Goal: Transaction & Acquisition: Purchase product/service

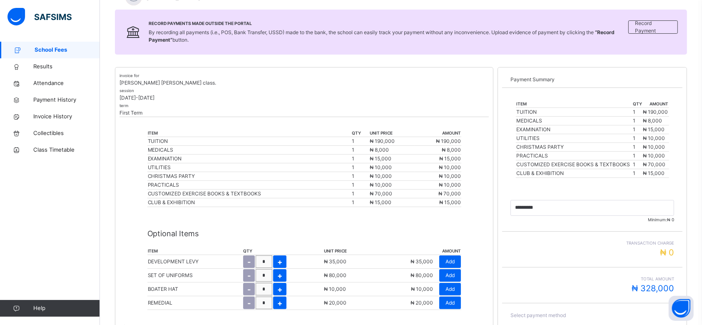
scroll to position [166, 0]
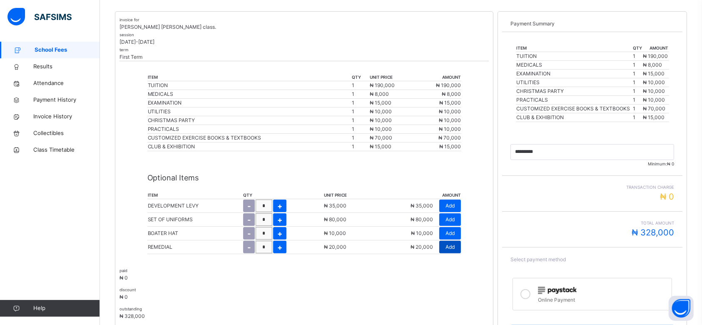
click at [459, 246] on div "Add" at bounding box center [450, 247] width 22 height 12
type input "*********"
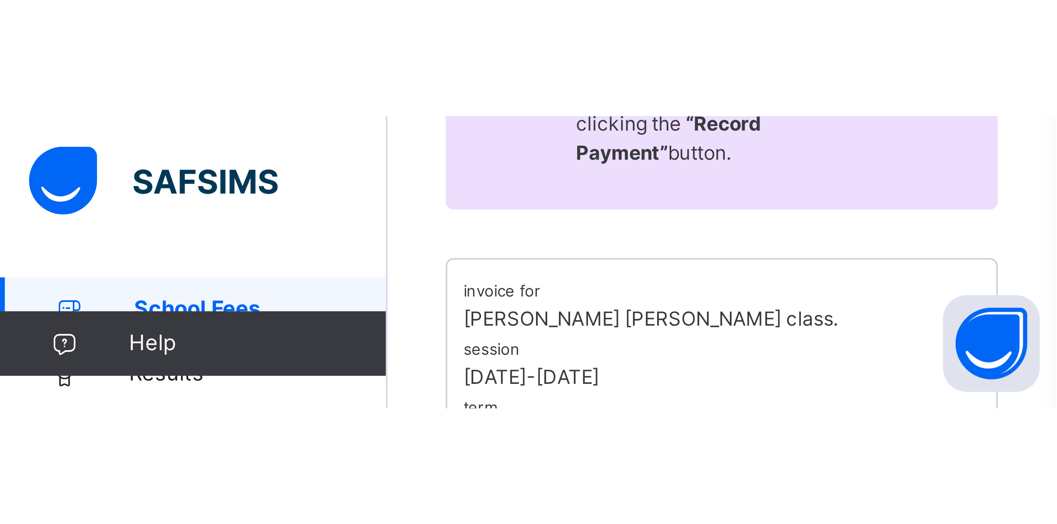
scroll to position [29, 0]
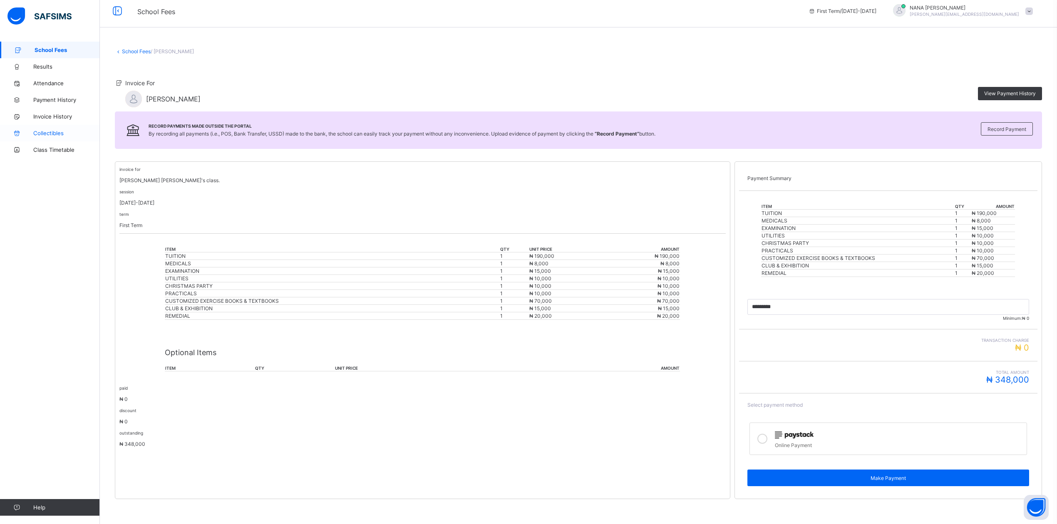
click at [42, 135] on span "Collectibles" at bounding box center [66, 133] width 67 height 7
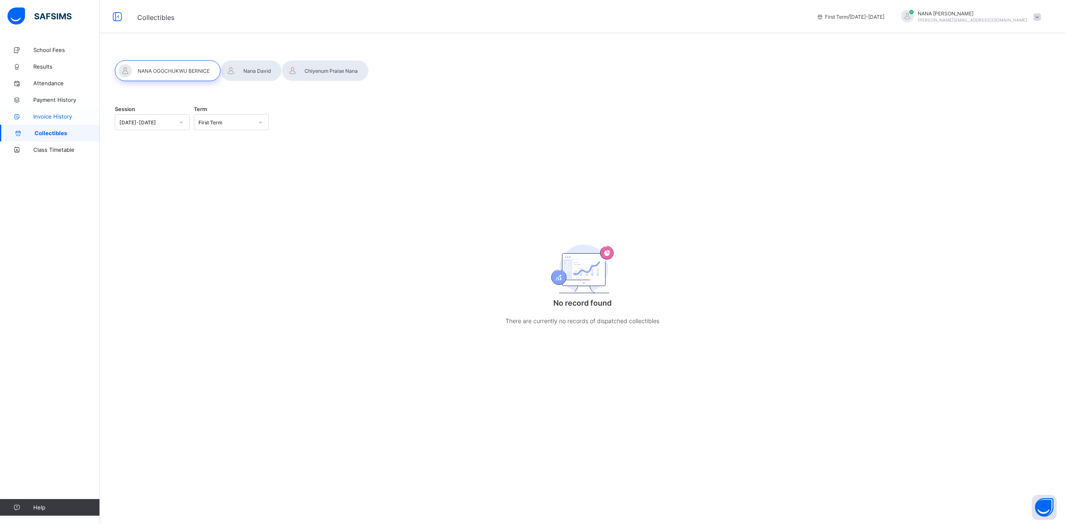
click at [45, 114] on span "Invoice History" at bounding box center [66, 116] width 67 height 7
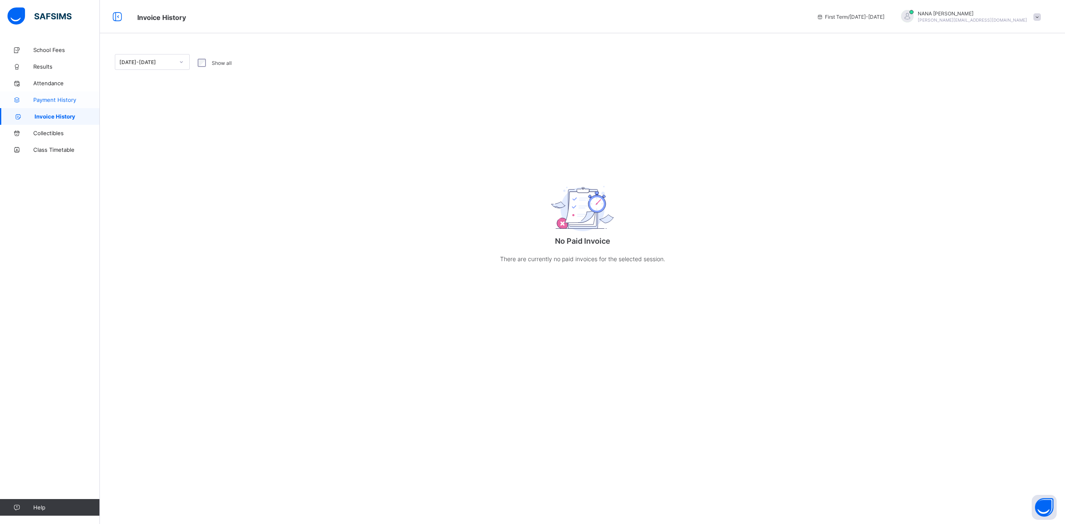
click at [47, 99] on span "Payment History" at bounding box center [66, 100] width 67 height 7
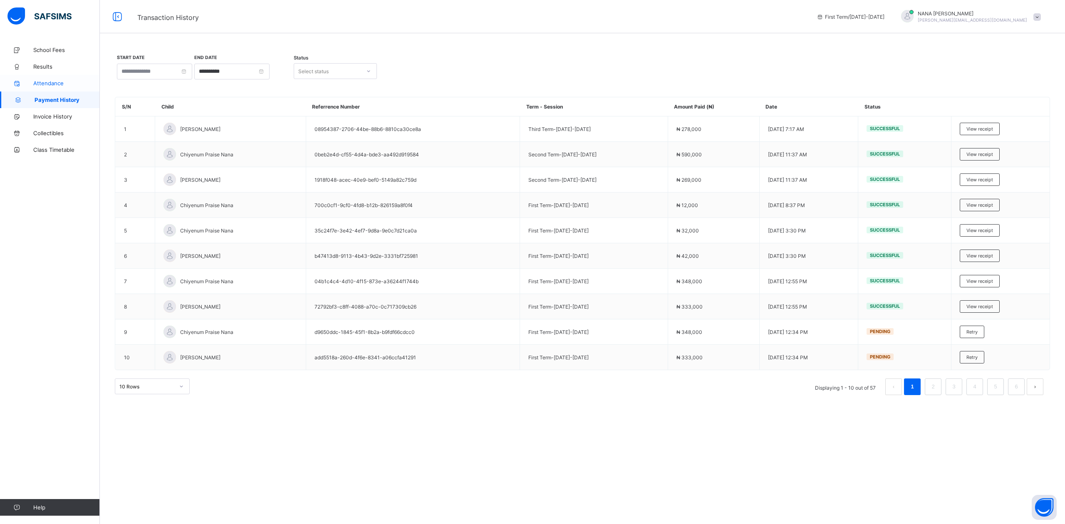
click at [48, 82] on span "Attendance" at bounding box center [66, 83] width 67 height 7
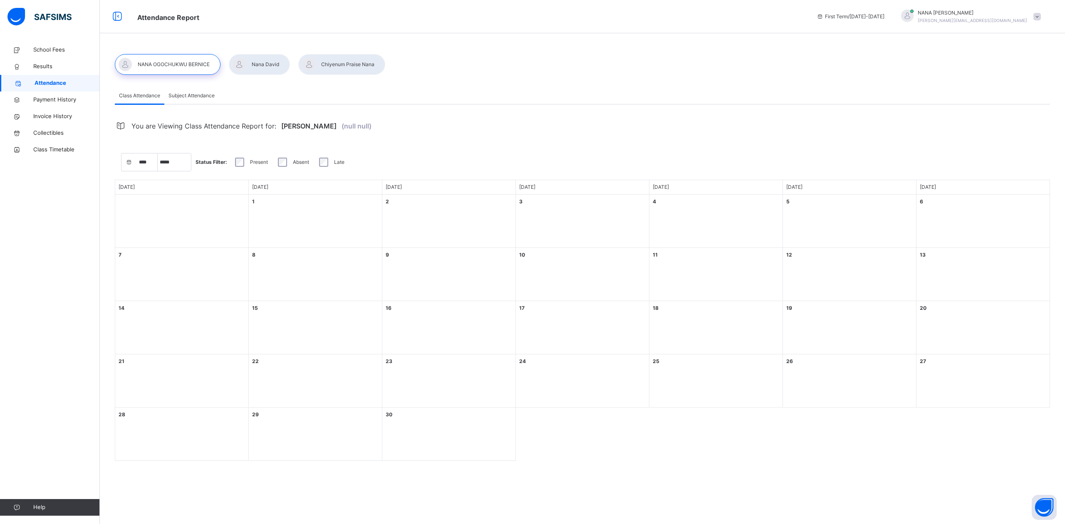
select select "****"
select select "*"
click at [49, 67] on span "Results" at bounding box center [66, 66] width 67 height 8
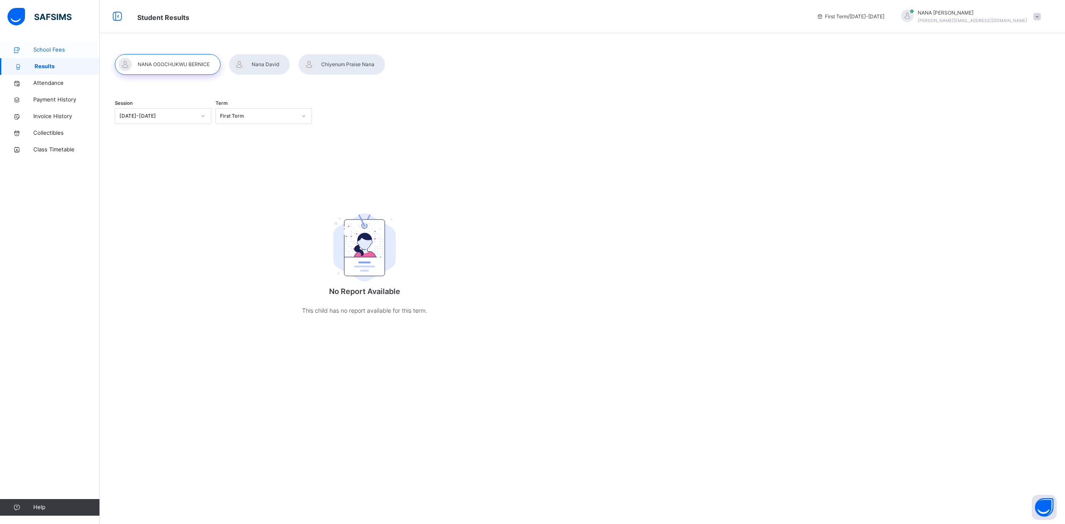
click at [50, 48] on span "School Fees" at bounding box center [66, 50] width 67 height 8
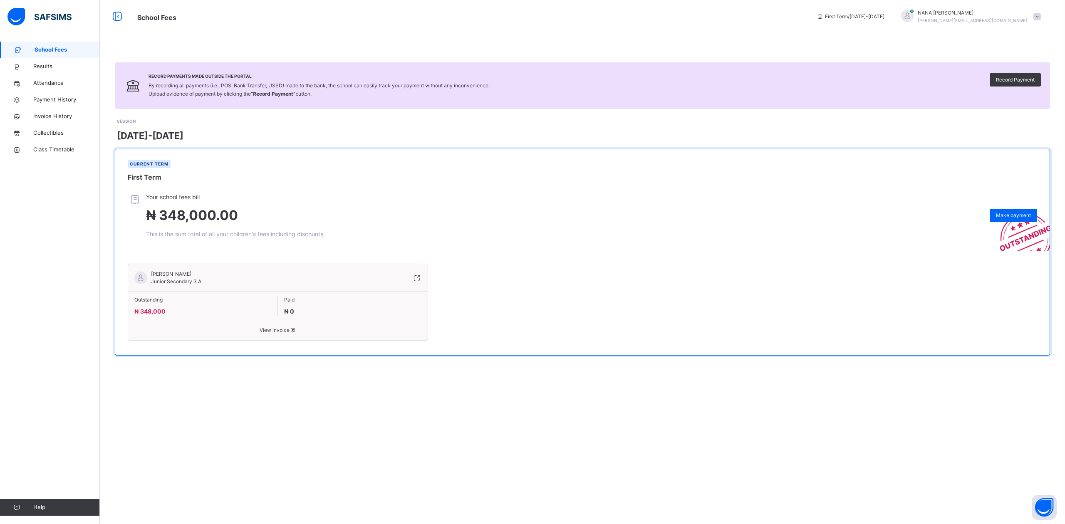
click at [172, 297] on span "Outstanding" at bounding box center [202, 299] width 137 height 7
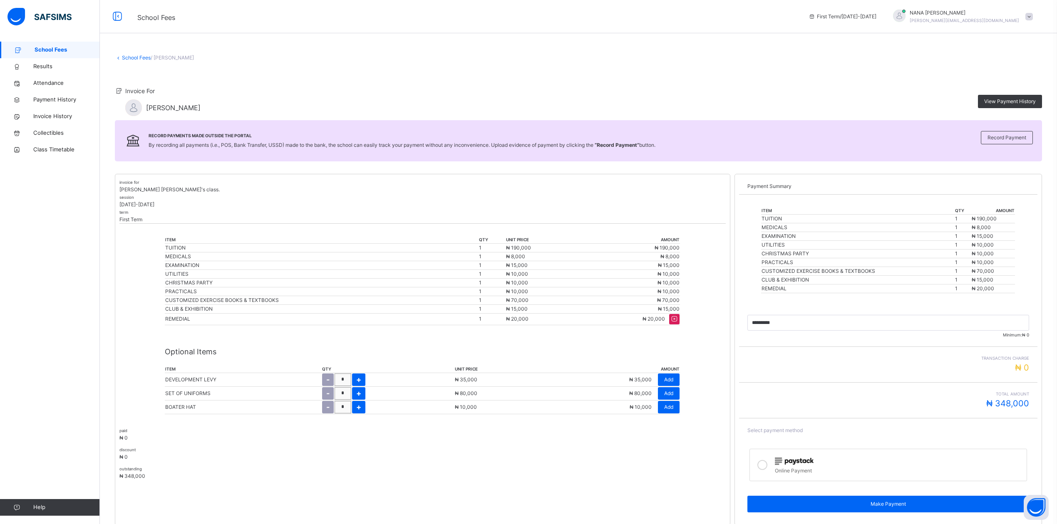
scroll to position [29, 0]
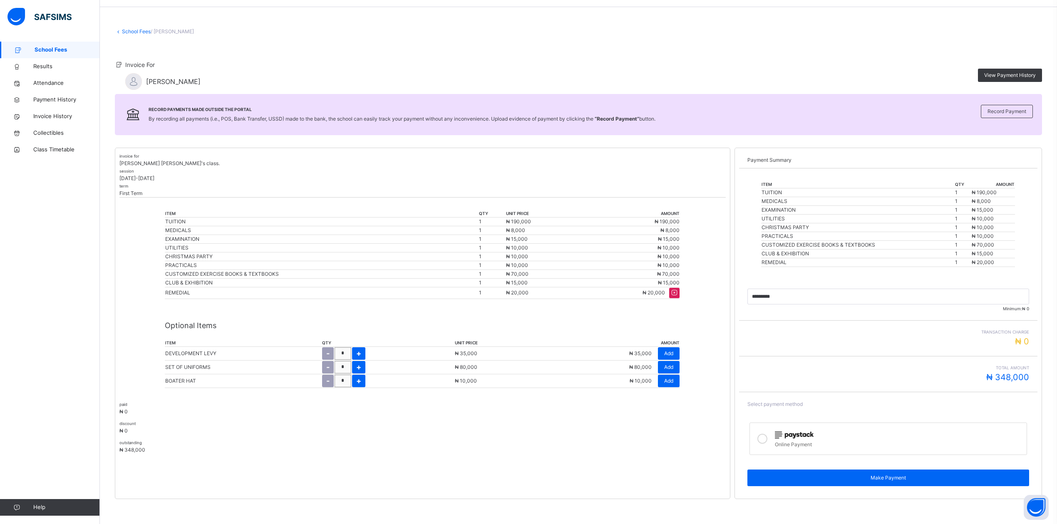
click at [767, 438] on icon at bounding box center [762, 439] width 10 height 10
click at [897, 478] on span "Make Payment" at bounding box center [888, 477] width 269 height 7
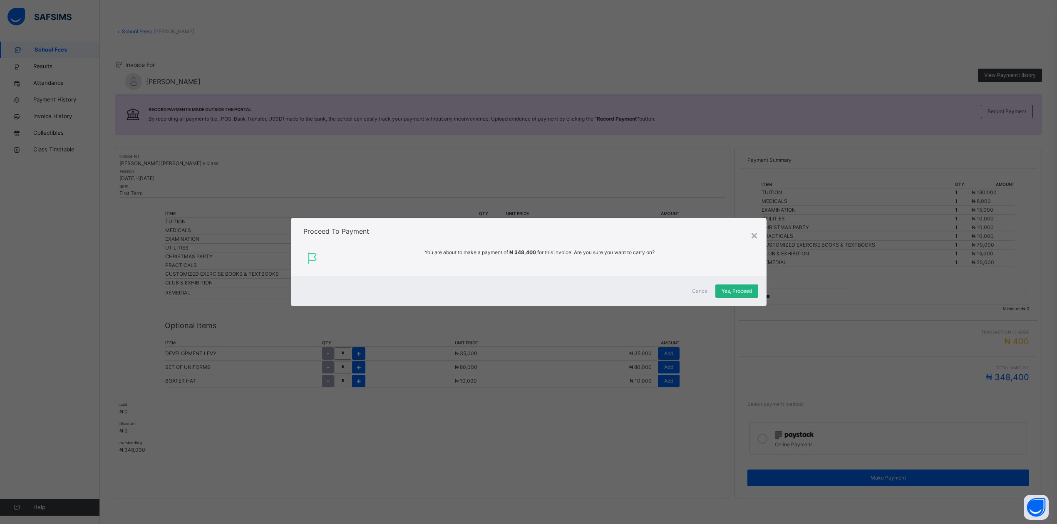
click at [732, 297] on div "Yes, Proceed" at bounding box center [736, 291] width 43 height 13
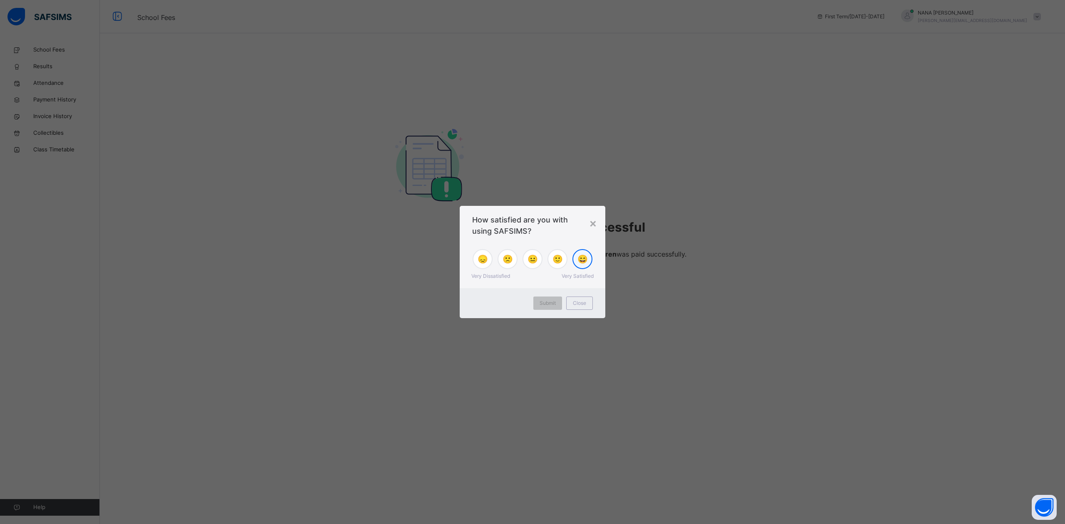
click at [582, 261] on span "😄" at bounding box center [583, 259] width 10 height 12
click at [553, 307] on span "Submit" at bounding box center [548, 303] width 16 height 7
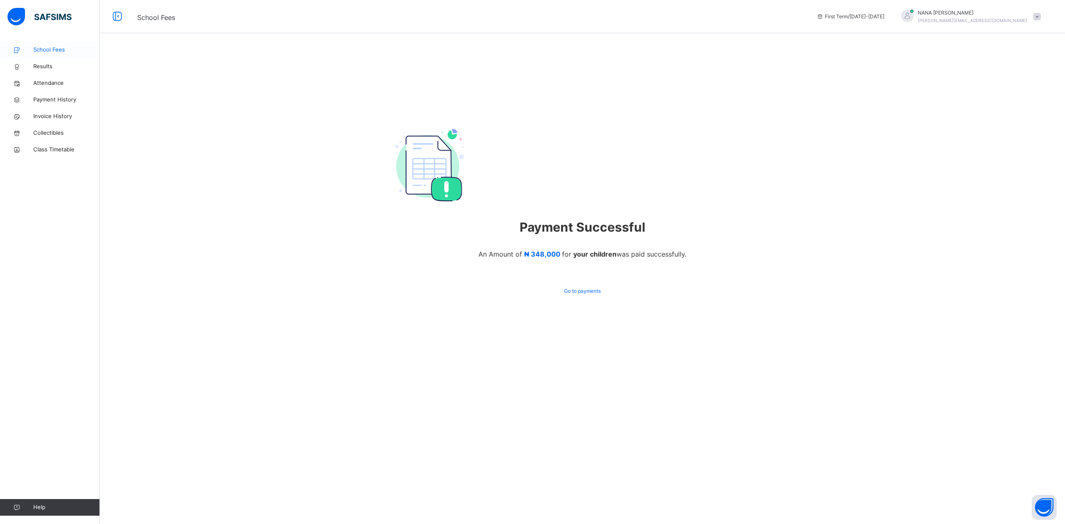
click at [42, 50] on span "School Fees" at bounding box center [66, 50] width 67 height 8
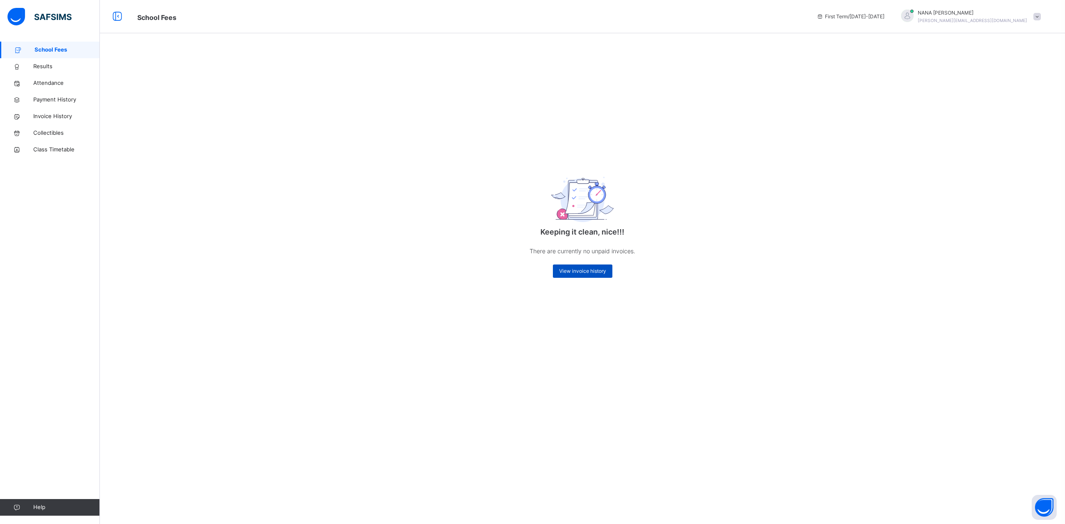
click at [599, 272] on span "View invoice history" at bounding box center [582, 271] width 47 height 7
click at [577, 272] on span "View invoice history" at bounding box center [582, 271] width 47 height 7
click at [566, 270] on span "View invoice history" at bounding box center [582, 271] width 47 height 7
click at [569, 270] on span "View invoice history" at bounding box center [582, 271] width 47 height 7
click at [557, 282] on div "Keeping it clean, nice!!! There are currently no unpaid invoices. View invoice …" at bounding box center [582, 220] width 166 height 132
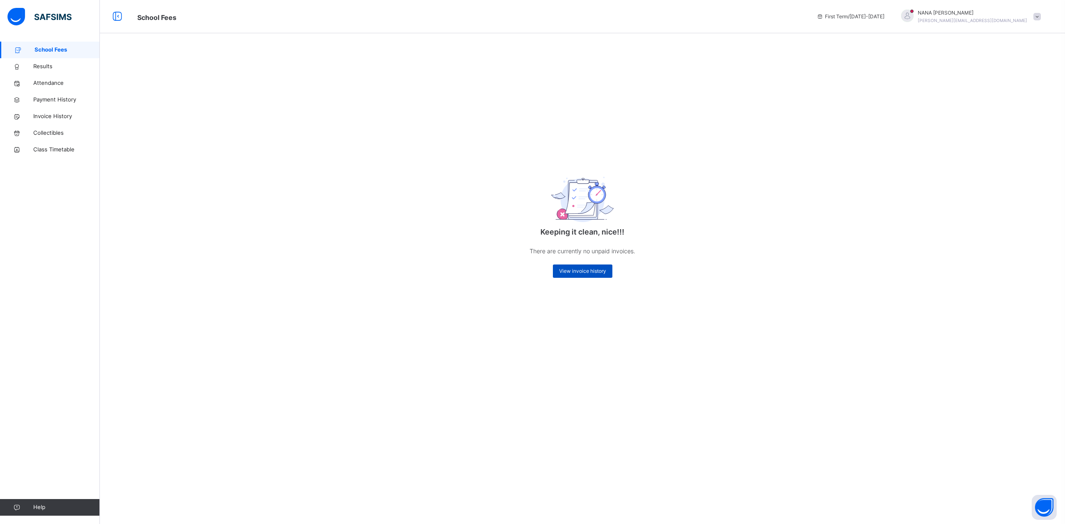
click at [578, 274] on span "View invoice history" at bounding box center [582, 271] width 47 height 7
click at [585, 272] on span "View invoice history" at bounding box center [582, 271] width 47 height 7
click at [580, 274] on span "View invoice history" at bounding box center [582, 271] width 47 height 7
click at [60, 102] on span "Payment History" at bounding box center [66, 100] width 67 height 8
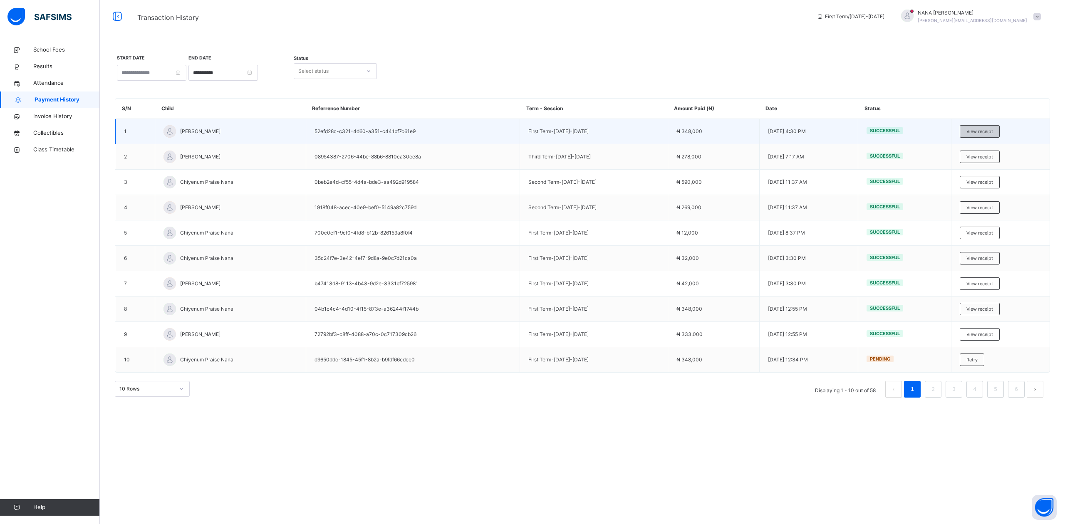
click at [979, 132] on span "View receipt" at bounding box center [980, 131] width 27 height 7
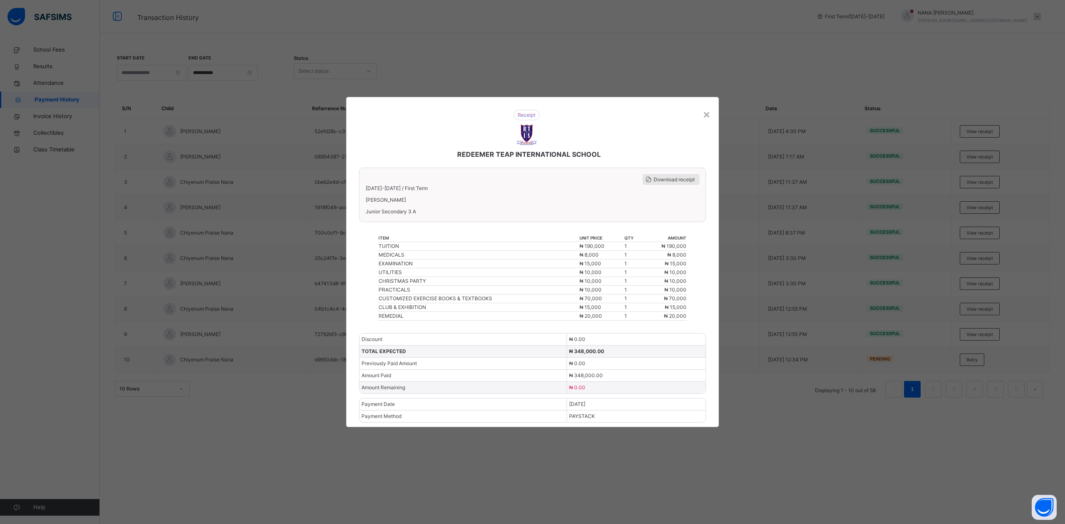
click at [661, 180] on span "Download receipt" at bounding box center [674, 179] width 41 height 7
